Goal: Task Accomplishment & Management: Manage account settings

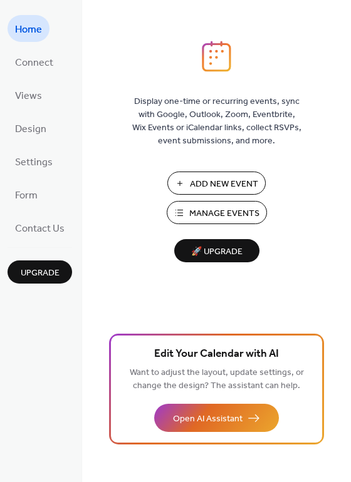
click at [235, 185] on span "Add New Event" at bounding box center [224, 184] width 68 height 13
click at [203, 183] on span "Add New Event" at bounding box center [224, 184] width 68 height 13
click at [216, 183] on span "Add New Event" at bounding box center [224, 184] width 68 height 13
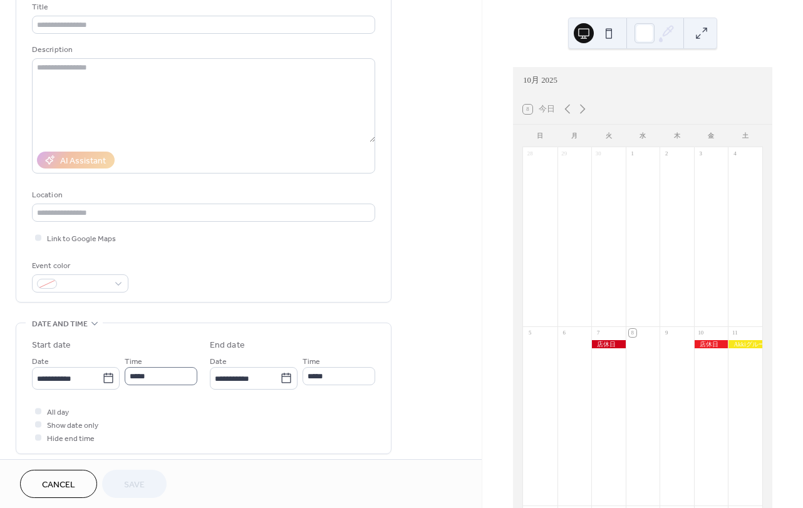
scroll to position [103, 0]
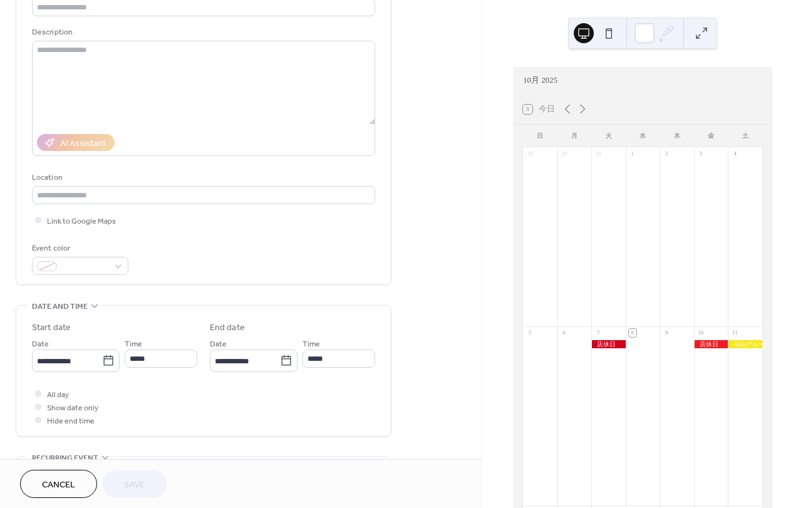
click at [46, 479] on span "Cancel" at bounding box center [58, 485] width 33 height 13
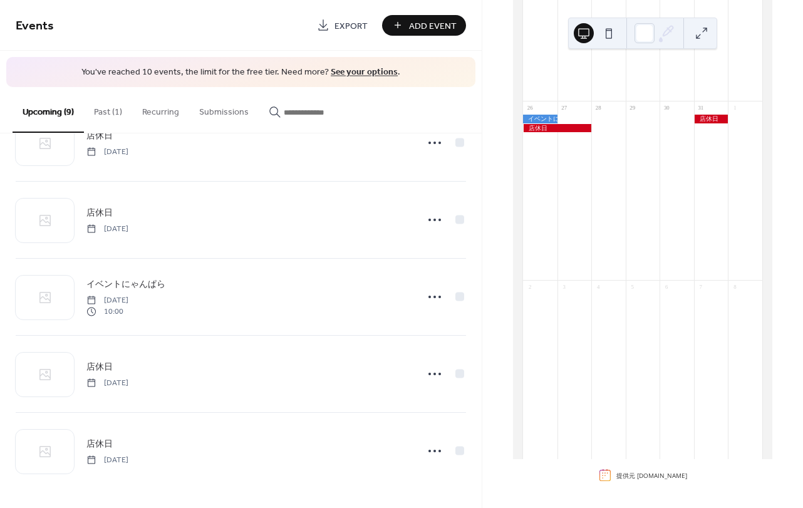
scroll to position [764, 0]
click at [121, 116] on button "Past (1)" at bounding box center [108, 109] width 48 height 44
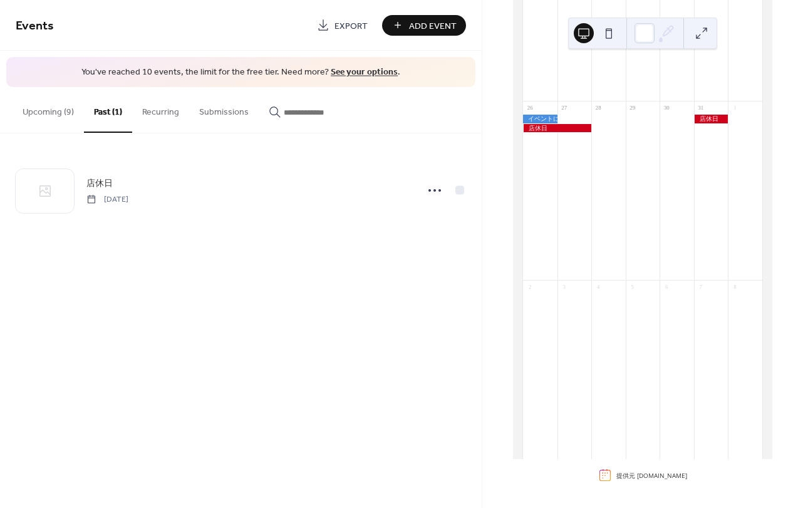
click at [64, 113] on button "Upcoming (9)" at bounding box center [48, 109] width 71 height 44
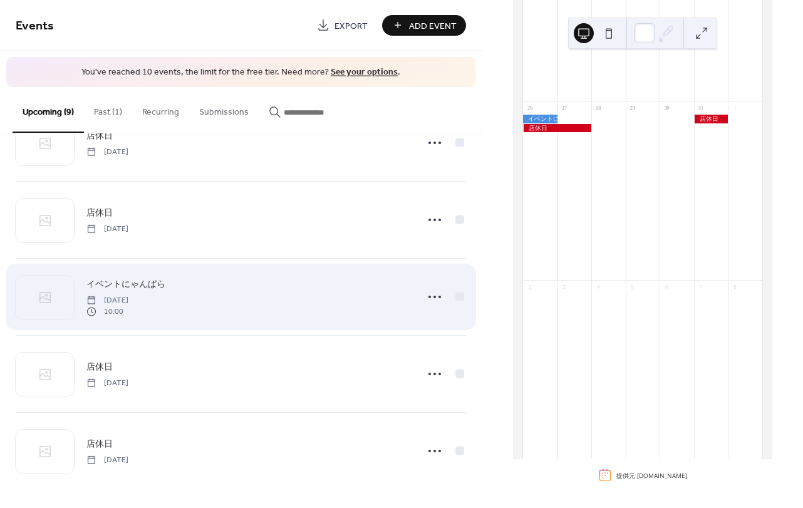
click at [188, 288] on div "イベントにゃんぱら Saturday, October 25, 2025 10:00" at bounding box center [247, 297] width 323 height 40
click at [434, 296] on icon at bounding box center [435, 297] width 20 height 20
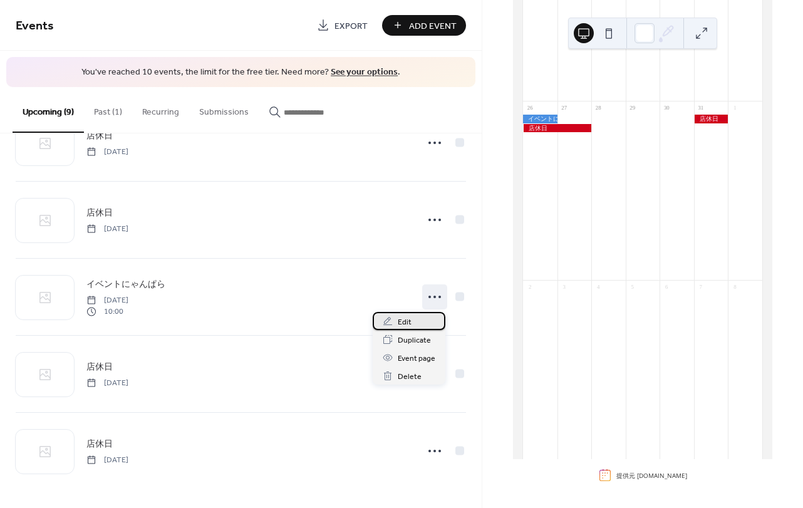
click at [400, 322] on span "Edit" at bounding box center [405, 322] width 14 height 13
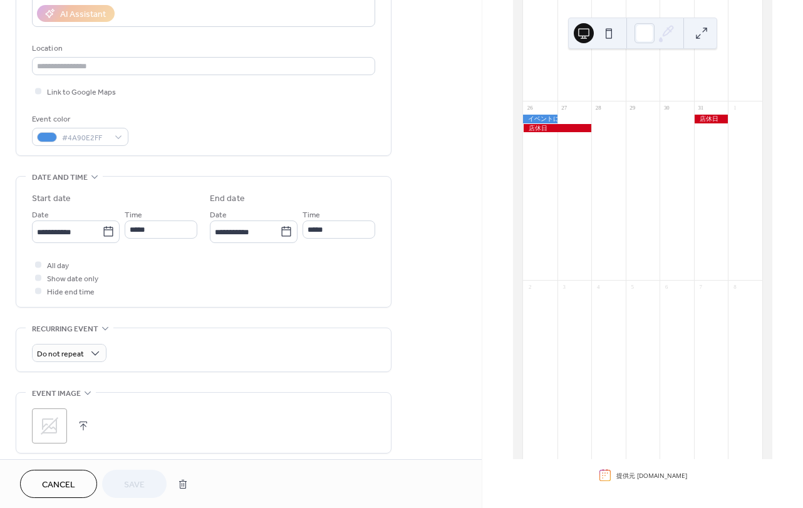
scroll to position [257, 0]
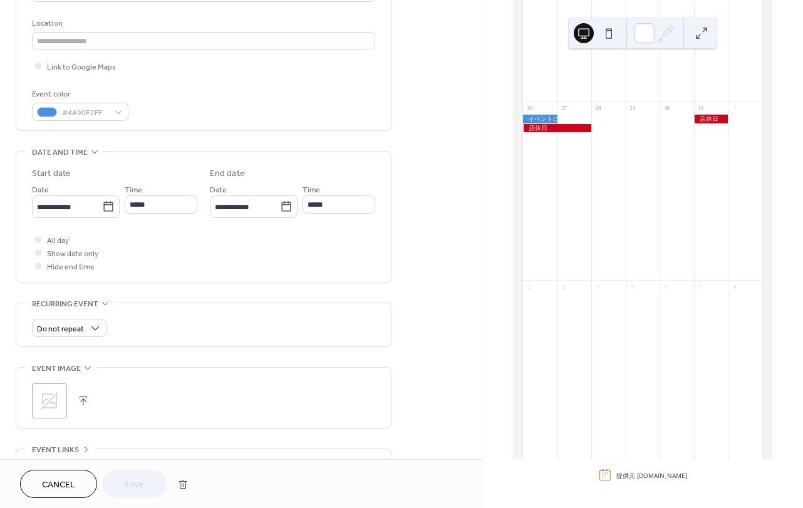
click at [78, 483] on button "Cancel" at bounding box center [58, 484] width 77 height 28
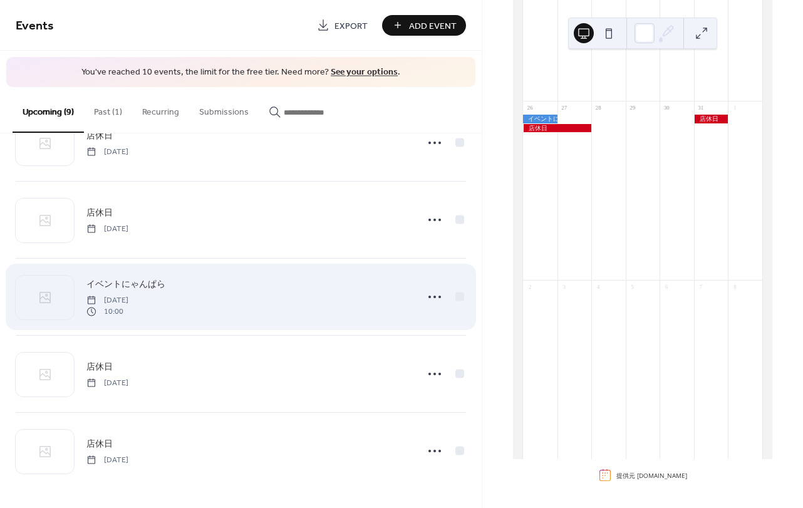
scroll to position [359, 0]
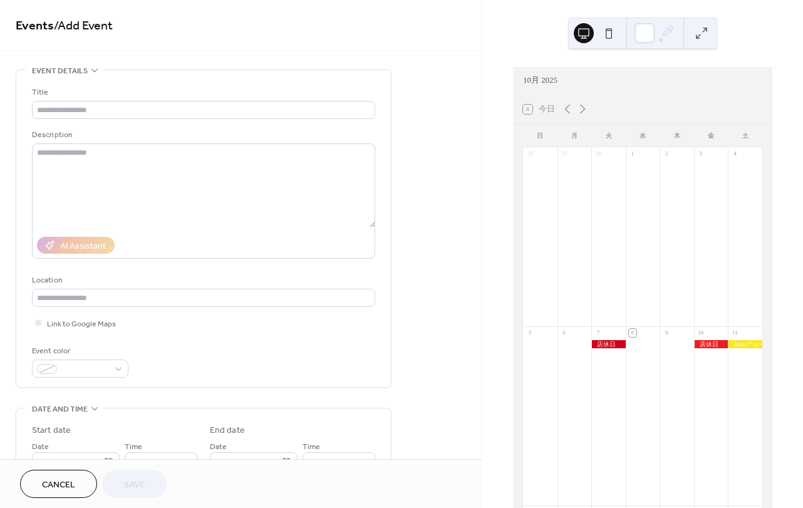
click at [58, 479] on span "Cancel" at bounding box center [58, 485] width 33 height 13
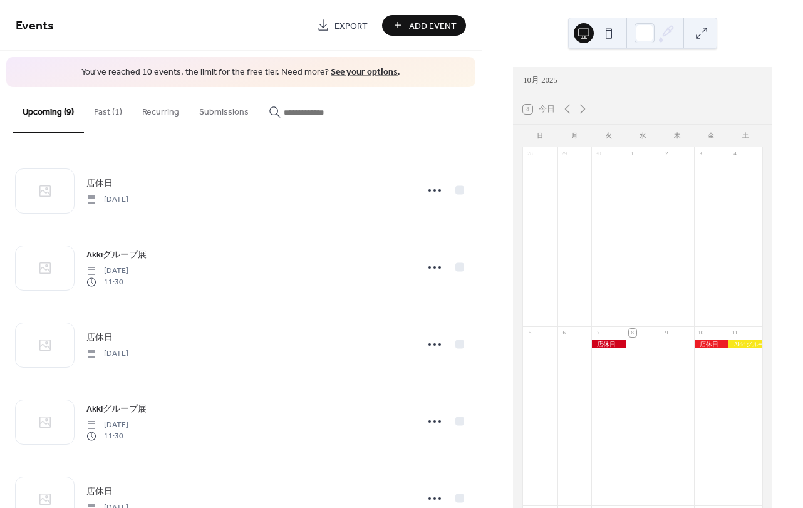
click at [55, 111] on button "Upcoming (9)" at bounding box center [48, 110] width 71 height 46
click at [108, 107] on button "Past (1)" at bounding box center [108, 109] width 48 height 44
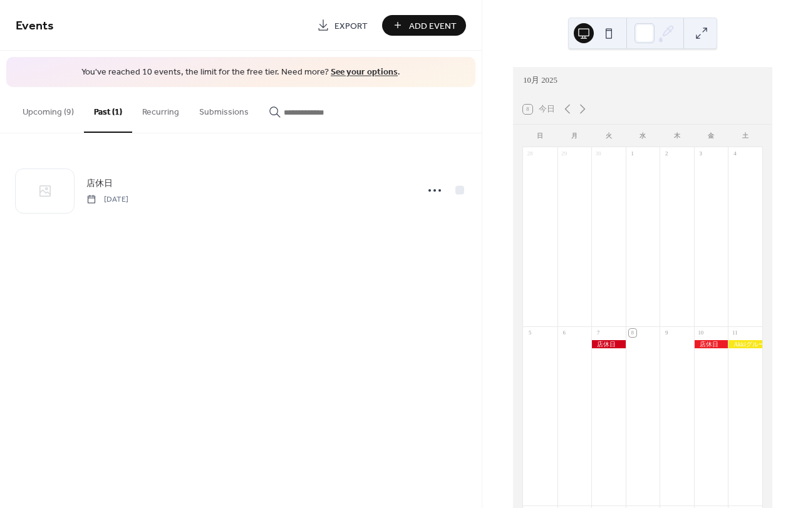
click at [49, 111] on button "Upcoming (9)" at bounding box center [48, 109] width 71 height 44
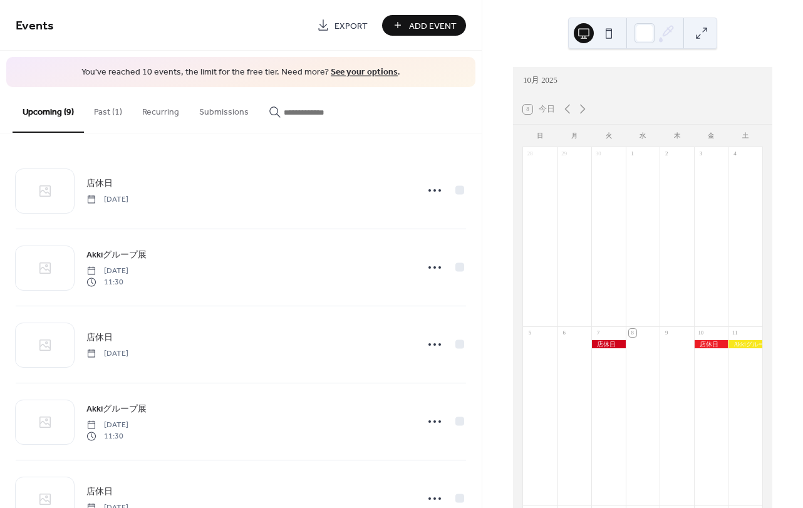
click at [113, 109] on button "Past (1)" at bounding box center [108, 109] width 48 height 44
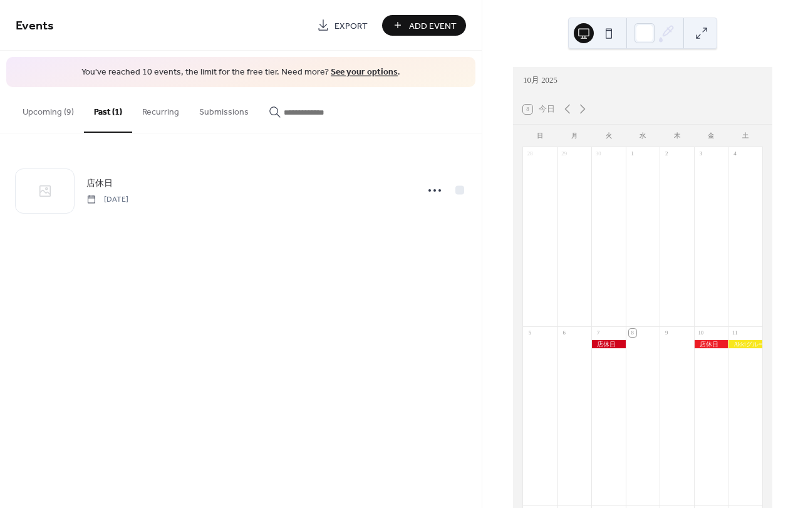
click at [66, 113] on button "Upcoming (9)" at bounding box center [48, 109] width 71 height 44
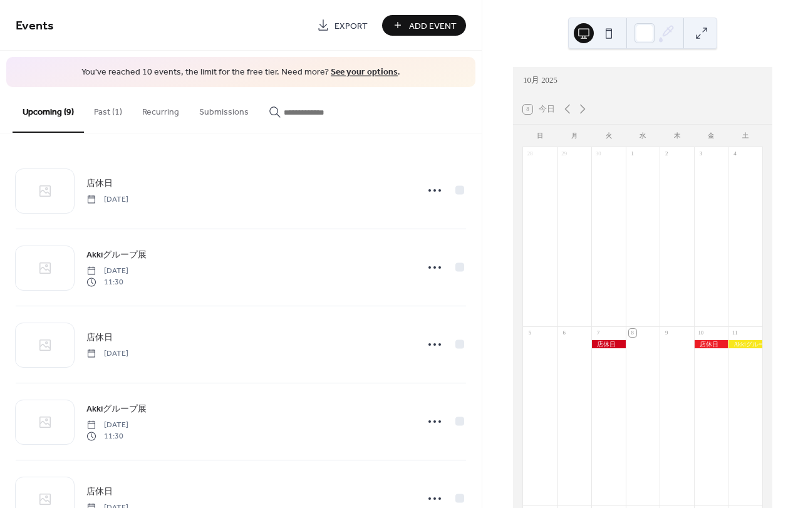
click at [60, 112] on button "Upcoming (9)" at bounding box center [48, 110] width 71 height 46
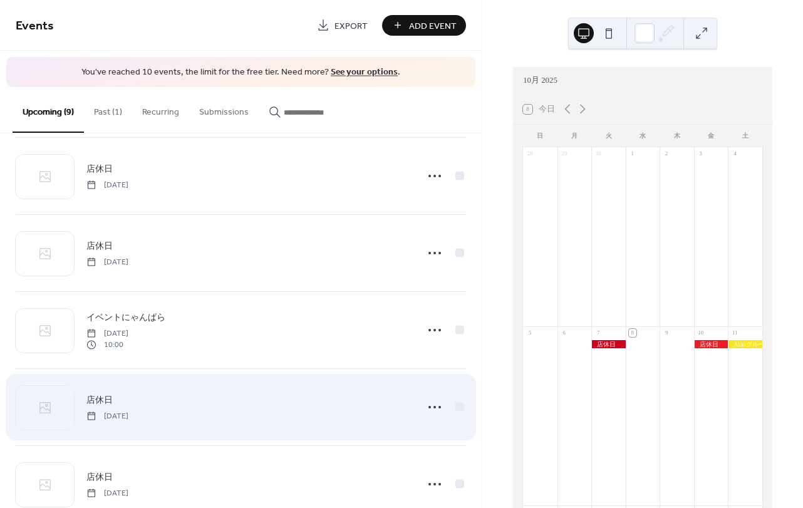
scroll to position [360, 0]
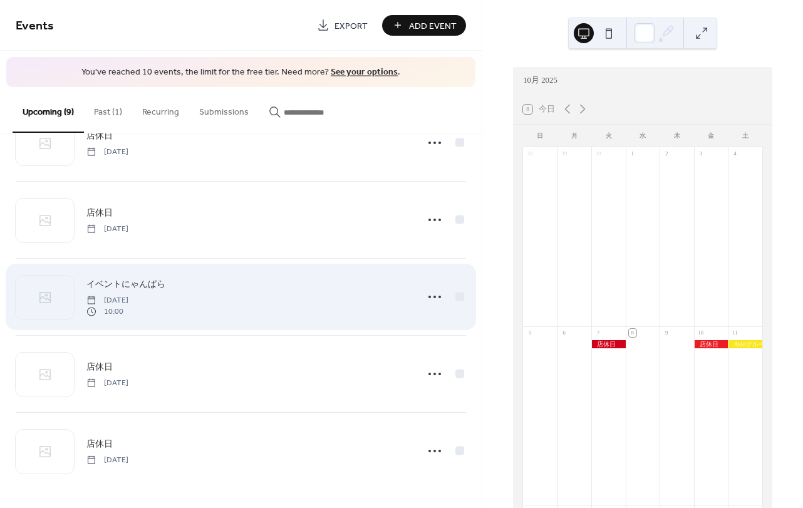
click at [229, 319] on div "イベントにゃんぱら Saturday, October 25, 2025 10:00" at bounding box center [241, 297] width 450 height 76
click at [220, 314] on div "イベントにゃんぱら Saturday, October 25, 2025 10:00" at bounding box center [247, 297] width 323 height 40
click at [427, 295] on icon at bounding box center [435, 297] width 20 height 20
click at [431, 299] on icon at bounding box center [435, 297] width 20 height 20
click at [430, 299] on icon at bounding box center [435, 297] width 20 height 20
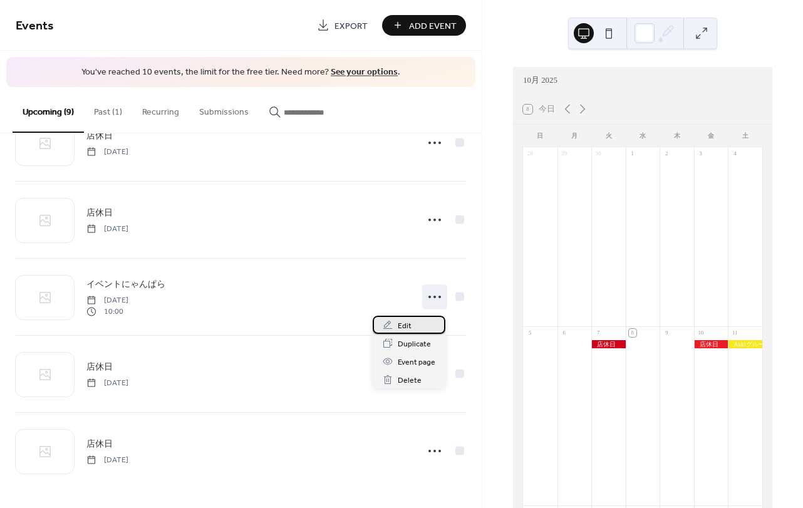
click at [403, 325] on span "Edit" at bounding box center [405, 326] width 14 height 13
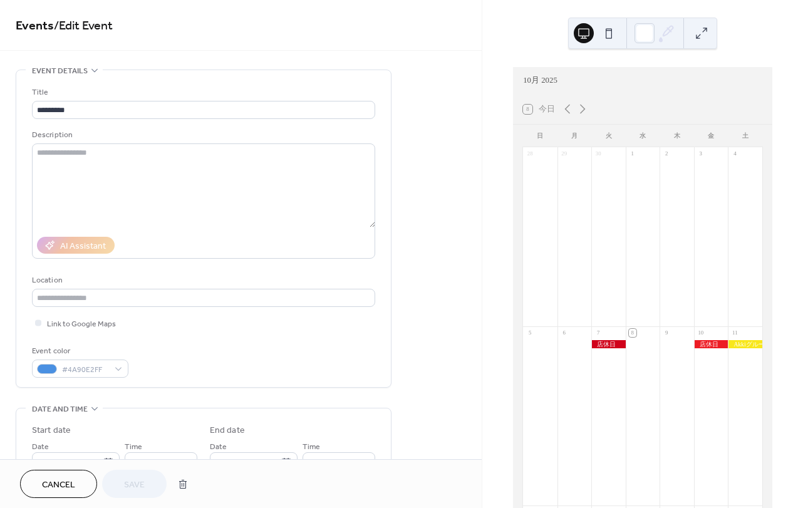
click at [608, 36] on button at bounding box center [609, 33] width 20 height 20
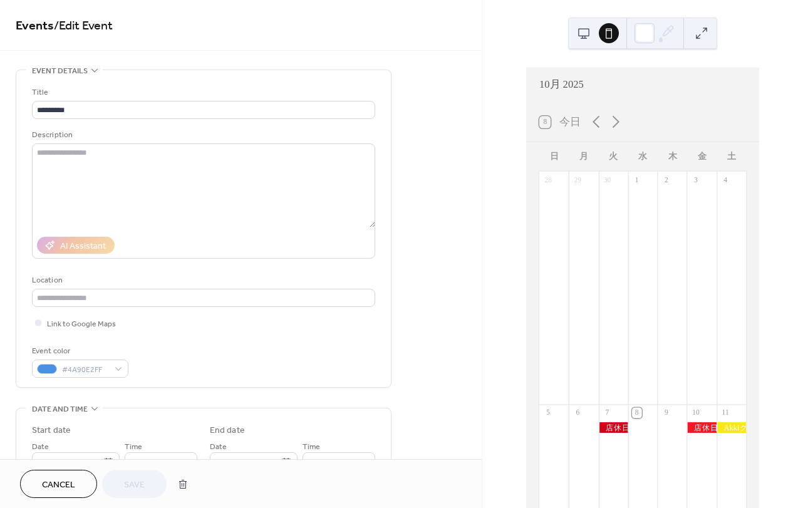
click at [285, 458] on icon at bounding box center [285, 463] width 9 height 10
click at [280, 455] on input "**********" at bounding box center [245, 464] width 70 height 18
click at [283, 458] on icon at bounding box center [285, 463] width 9 height 10
click at [280, 455] on input "**********" at bounding box center [245, 464] width 70 height 18
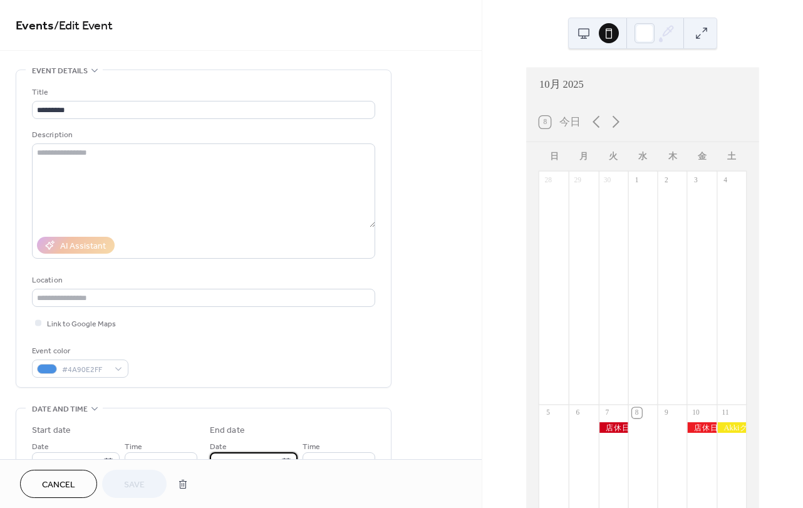
click at [288, 458] on icon at bounding box center [285, 463] width 9 height 10
click at [280, 455] on input "**********" at bounding box center [245, 464] width 70 height 18
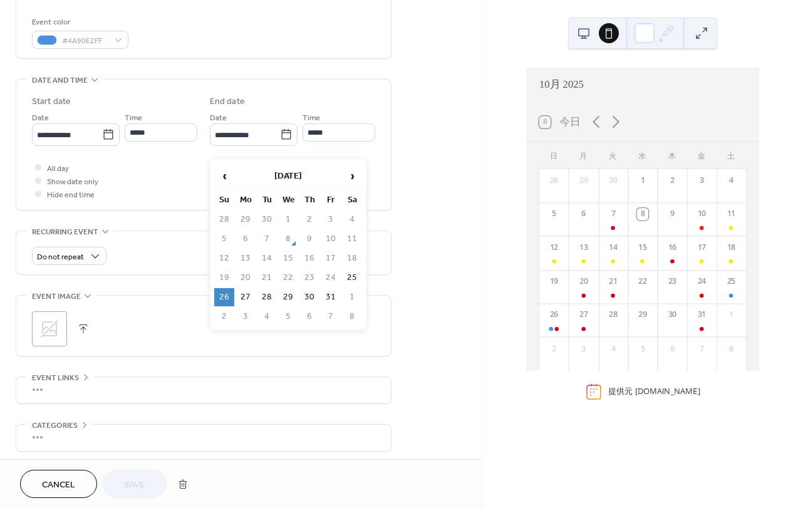
click at [228, 294] on td "26" at bounding box center [224, 297] width 20 height 18
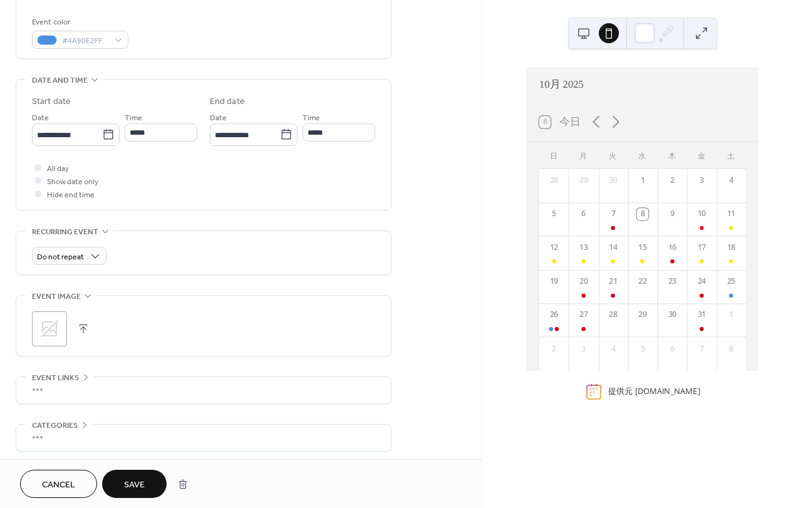
click at [127, 483] on button "Save" at bounding box center [134, 484] width 65 height 28
